Goal: Transaction & Acquisition: Purchase product/service

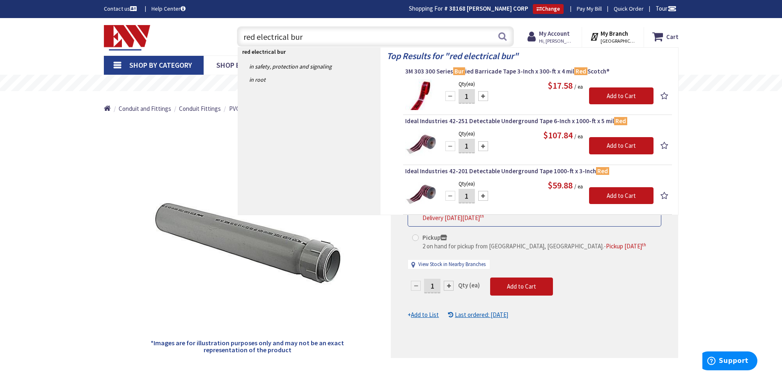
drag, startPoint x: 340, startPoint y: 39, endPoint x: 190, endPoint y: 29, distance: 149.8
click at [191, 29] on div "Toggle Nav red electrical bur red electrical bur Search Cart My Cart Close You …" at bounding box center [391, 37] width 587 height 28
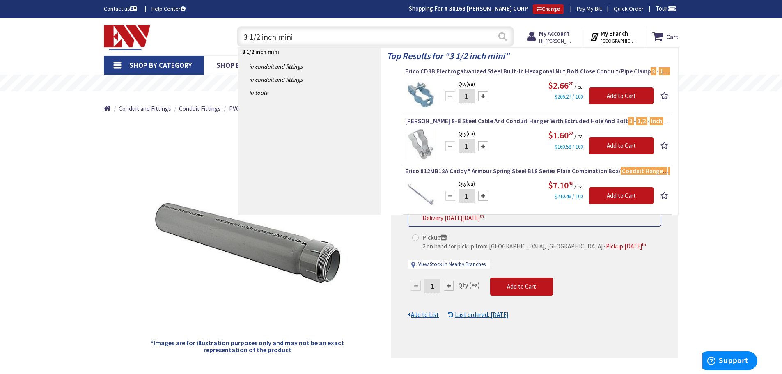
type input "3 1/2 inch mini"
click at [502, 36] on button "Search" at bounding box center [502, 36] width 11 height 18
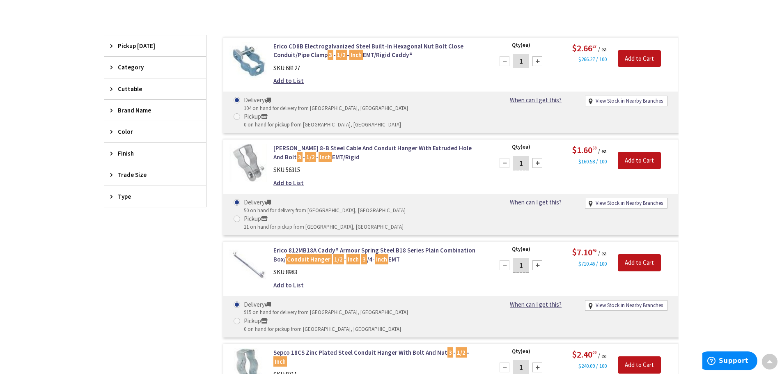
click at [374, 214] on div "Pickup" at bounding box center [324, 218] width 160 height 9
click at [241, 216] on input "Pickup 11 on hand for pickup from New Britain, CT" at bounding box center [238, 218] width 5 height 5
radio input "true"
click at [647, 152] on input "Add to Cart" at bounding box center [639, 160] width 43 height 17
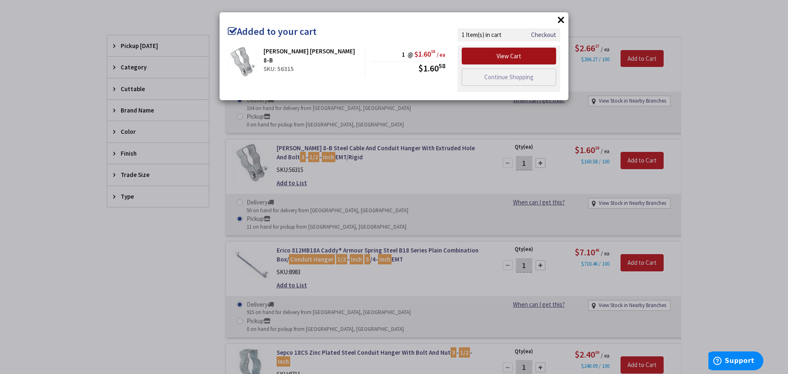
click at [522, 57] on link "View Cart" at bounding box center [509, 56] width 94 height 17
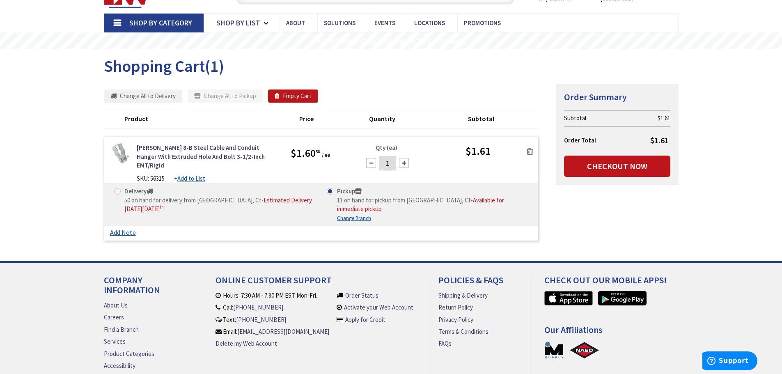
scroll to position [42, 0]
click at [620, 166] on link "Checkout Now" at bounding box center [617, 166] width 106 height 21
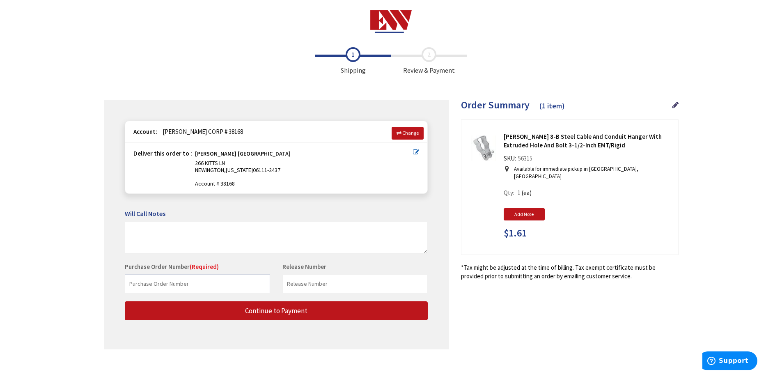
click at [205, 283] on input "text" at bounding box center [197, 284] width 145 height 18
click at [177, 286] on input "text" at bounding box center [197, 284] width 145 height 18
type input "2066"
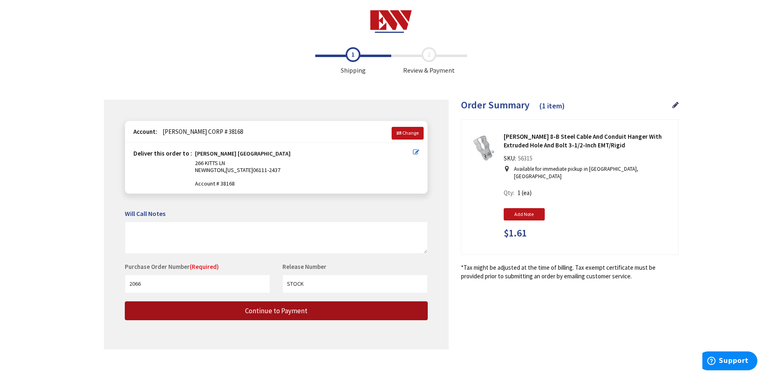
click at [266, 316] on button "Continue to Payment" at bounding box center [276, 310] width 303 height 19
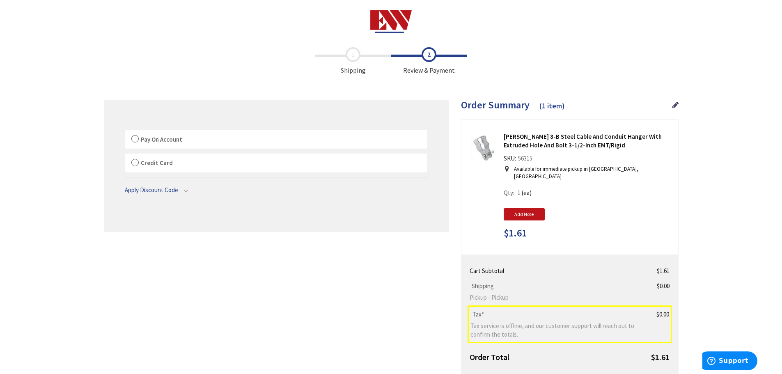
click at [359, 57] on span "Shipping" at bounding box center [353, 61] width 76 height 28
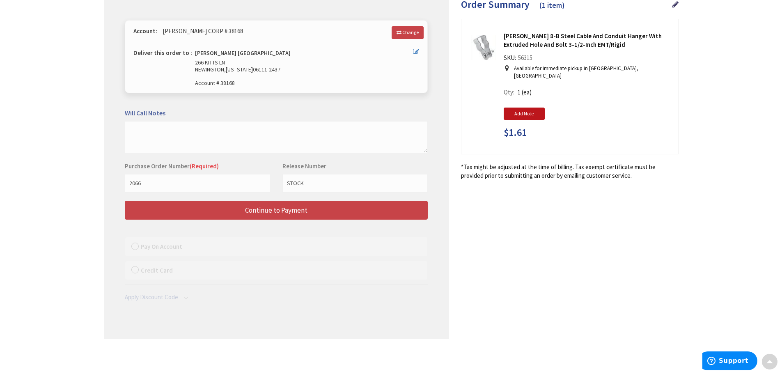
scroll to position [10, 0]
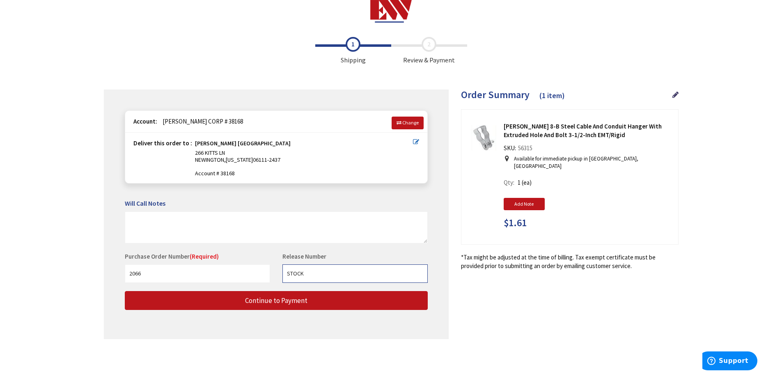
drag, startPoint x: 319, startPoint y: 273, endPoint x: 280, endPoint y: 273, distance: 39.0
click at [280, 273] on div "Release Number STOCK This is a required field." at bounding box center [355, 267] width 158 height 30
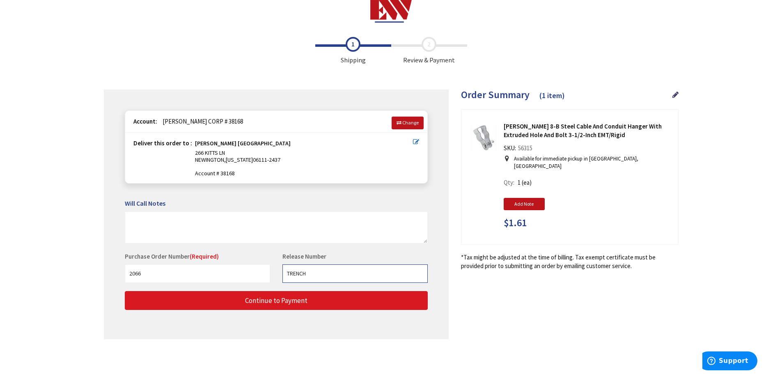
type input "TRENCH"
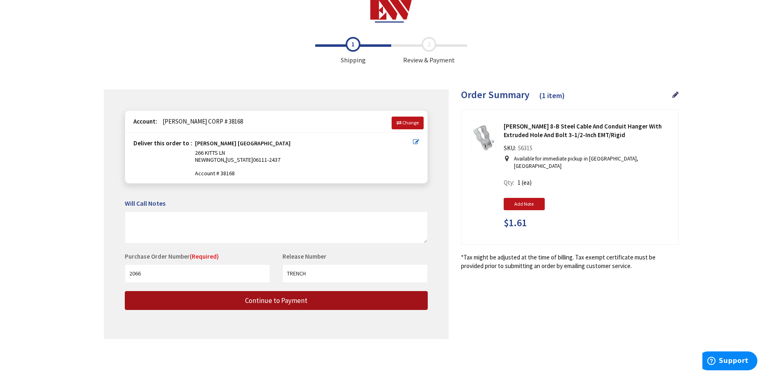
click at [362, 306] on button "Continue to Payment" at bounding box center [276, 300] width 303 height 19
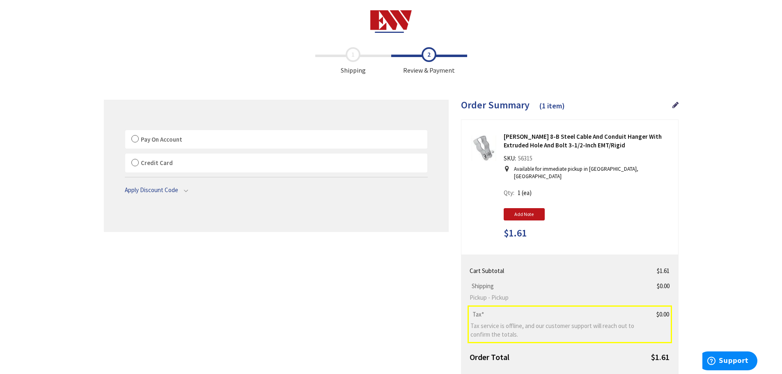
click at [174, 141] on span "Pay On Account" at bounding box center [161, 139] width 41 height 8
click at [125, 132] on input "Pay On Account" at bounding box center [125, 132] width 0 height 0
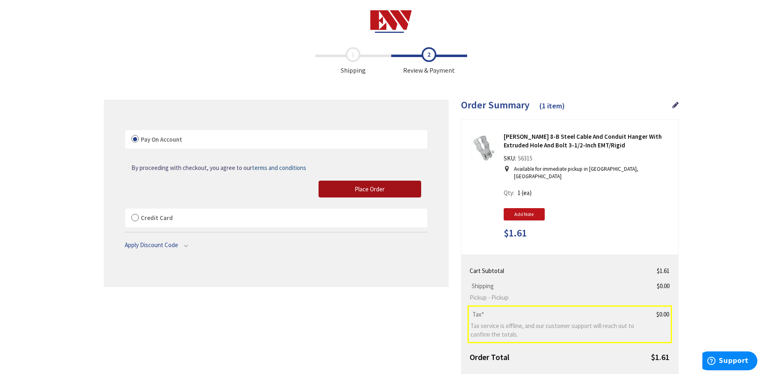
click at [366, 187] on span "Place Order" at bounding box center [370, 189] width 30 height 8
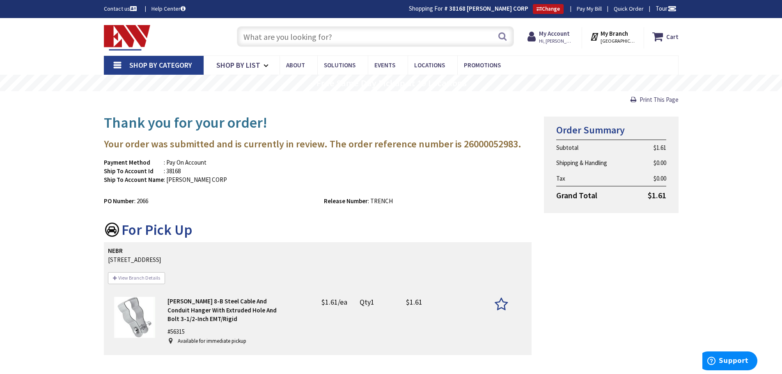
click at [401, 186] on div "Payment Method : Pay On Account Ship To Account Id : 38168 Ship To Account Name…" at bounding box center [318, 175] width 441 height 34
